Goal: Check status: Check status

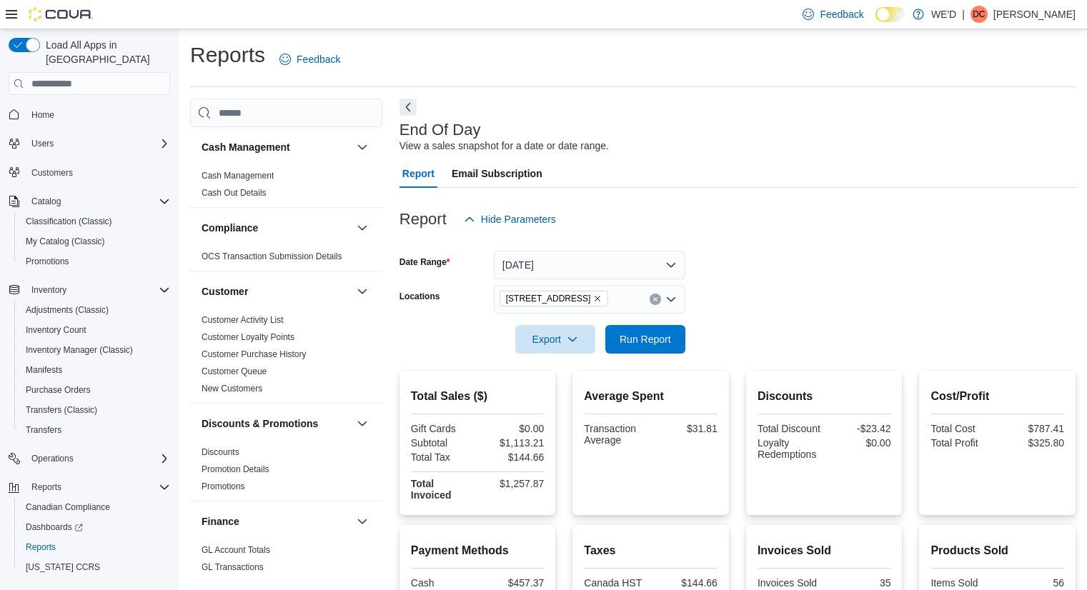
scroll to position [71, 0]
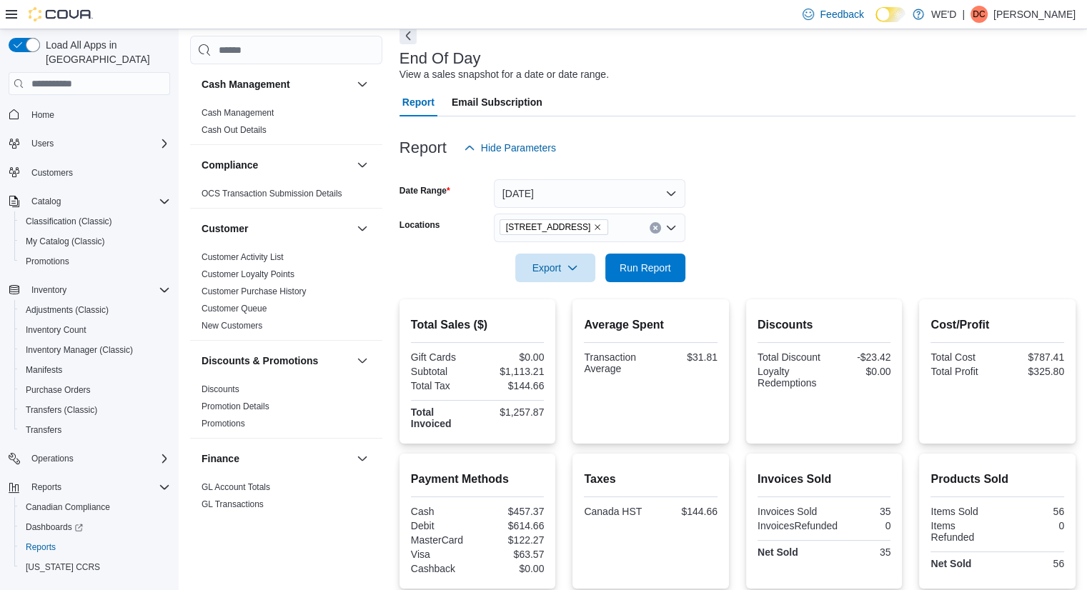
click at [593, 229] on icon "Remove 2400 Dundas St W from selection in this group" at bounding box center [597, 227] width 9 height 9
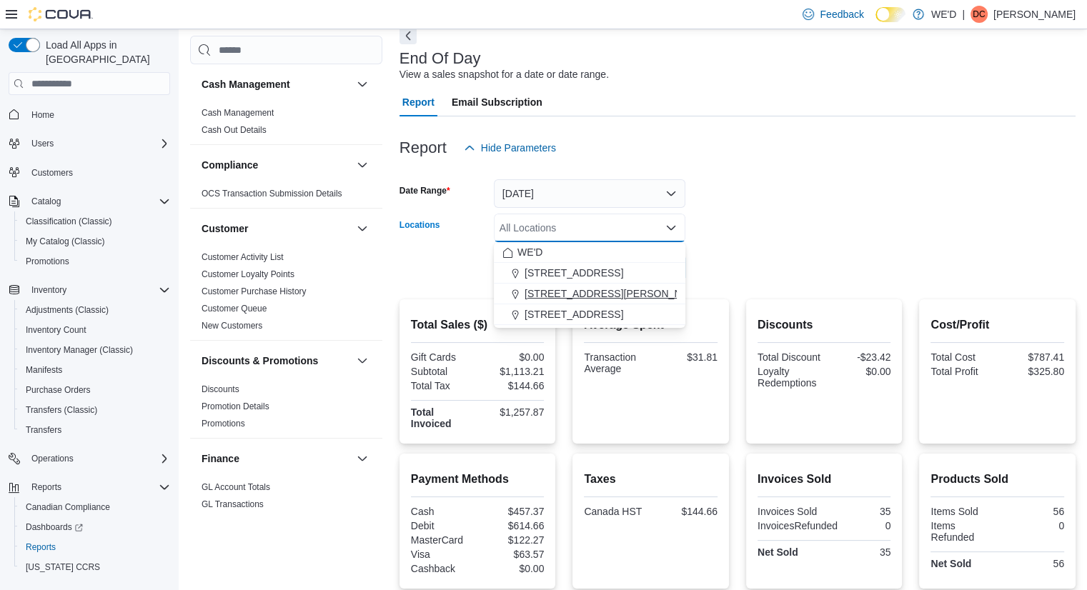
click at [567, 289] on span "[STREET_ADDRESS][PERSON_NAME]" at bounding box center [614, 294] width 181 height 14
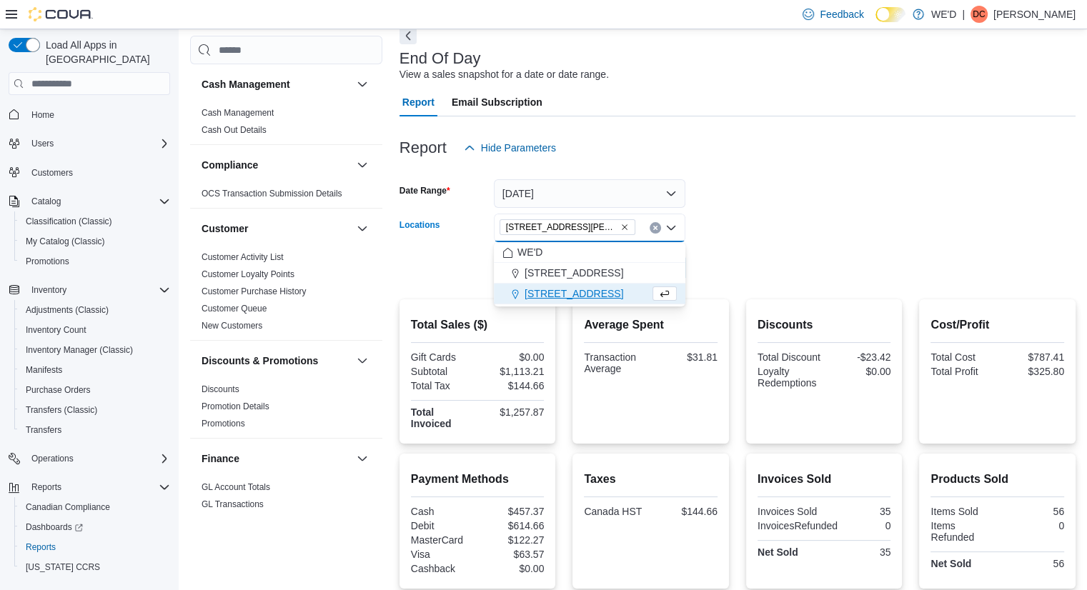
click at [812, 269] on form "Date Range [DATE] Locations [STREET_ADDRESS][PERSON_NAME] Combo box. Selected. …" at bounding box center [737, 222] width 676 height 120
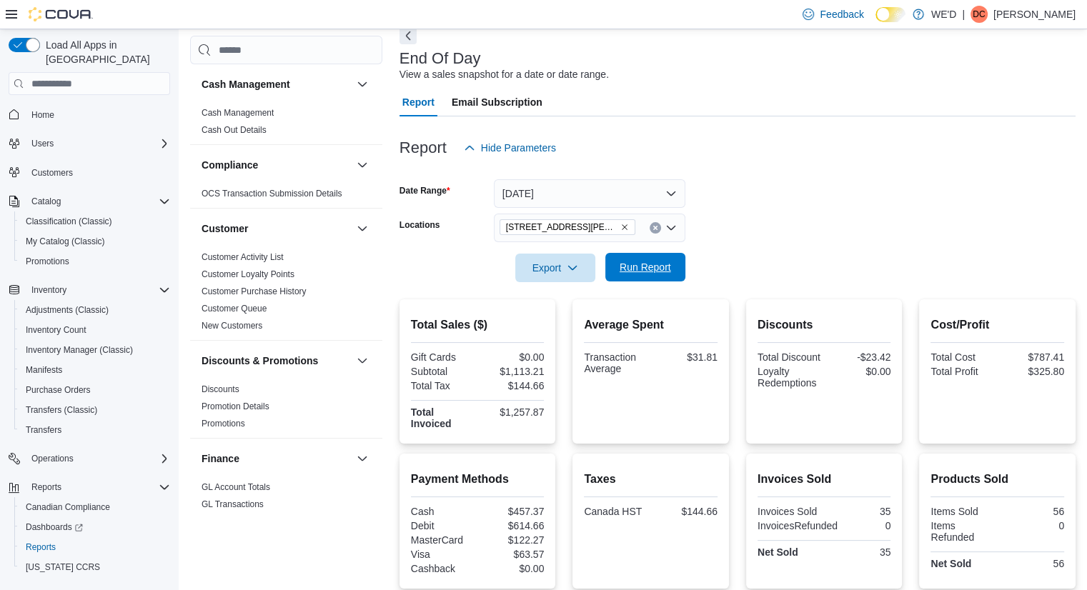
click at [626, 265] on span "Run Report" at bounding box center [645, 267] width 51 height 14
click at [622, 227] on icon "Remove 205 Quigley Rd #5 from selection in this group" at bounding box center [625, 228] width 6 height 6
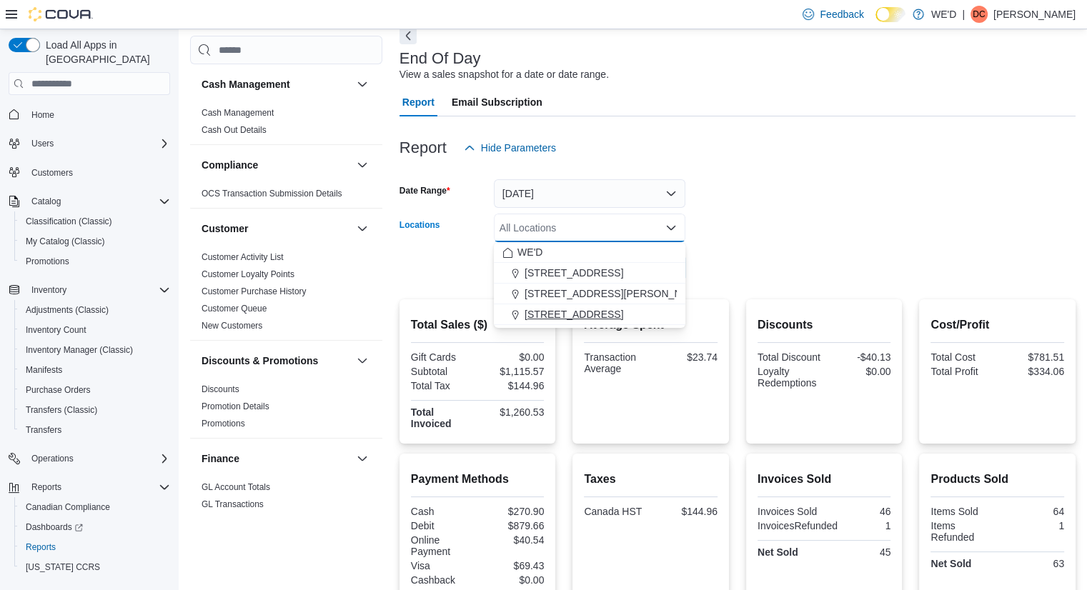
click at [596, 315] on span "[STREET_ADDRESS]" at bounding box center [573, 314] width 99 height 14
click at [759, 284] on div at bounding box center [737, 290] width 676 height 17
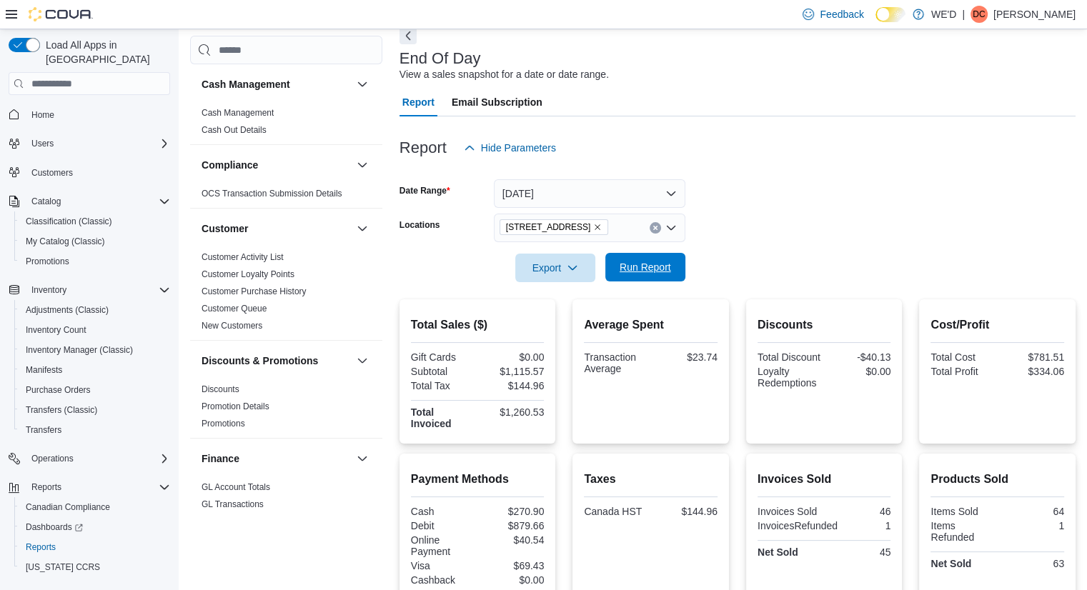
click at [659, 274] on span "Run Report" at bounding box center [645, 267] width 51 height 14
click at [798, 214] on form "Date Range [DATE] Locations [STREET_ADDRESS][GEOGRAPHIC_DATA] Run Report" at bounding box center [737, 222] width 676 height 120
